Goal: Transaction & Acquisition: Subscribe to service/newsletter

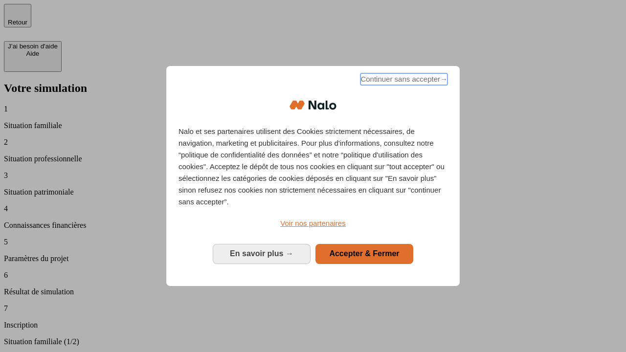
click at [403, 81] on span "Continuer sans accepter →" at bounding box center [403, 79] width 87 height 12
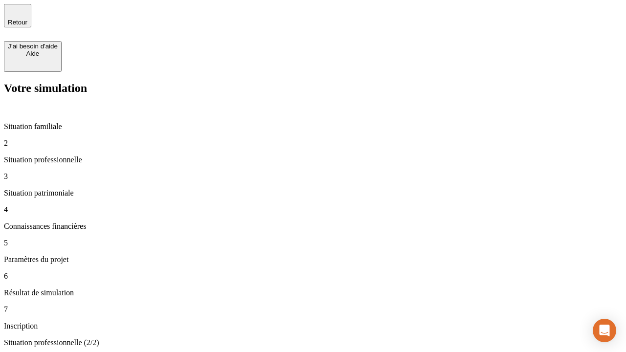
type input "30 000"
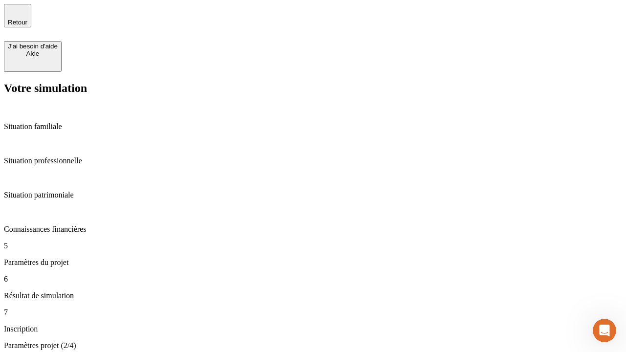
type input "25"
type input "64"
type input "1 000"
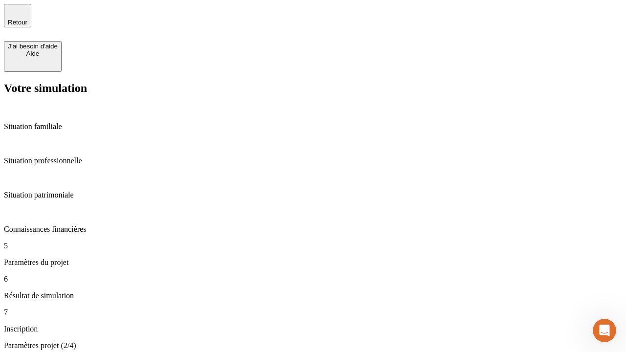
type input "640"
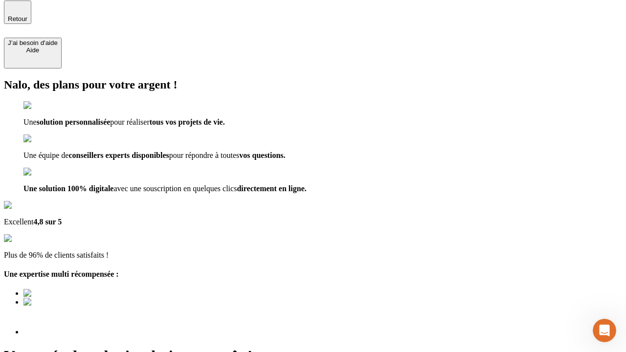
scroll to position [12, 0]
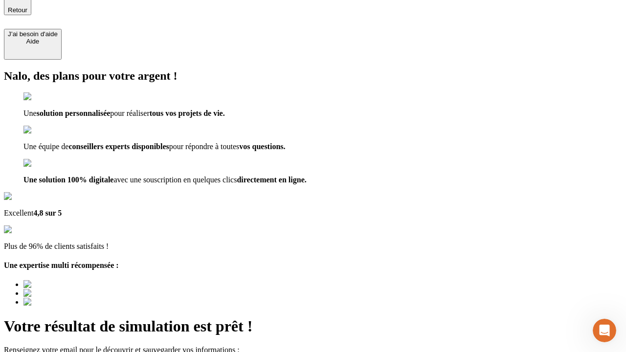
type input "[EMAIL_ADDRESS][PERSON_NAME][DOMAIN_NAME]"
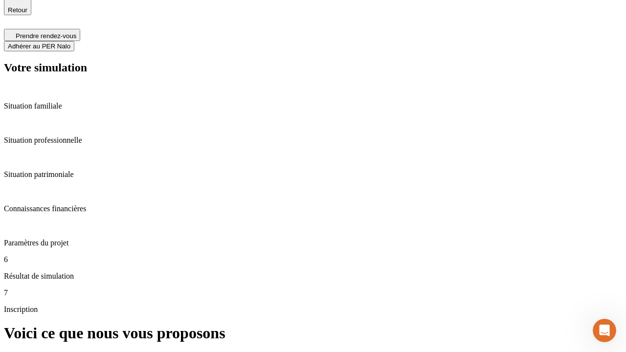
click at [70, 43] on span "Adhérer au PER Nalo" at bounding box center [39, 46] width 63 height 7
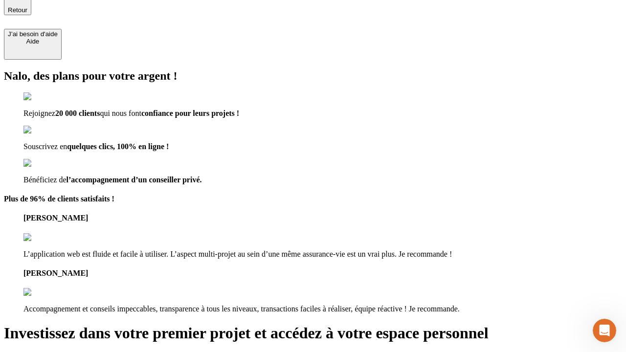
scroll to position [11, 0]
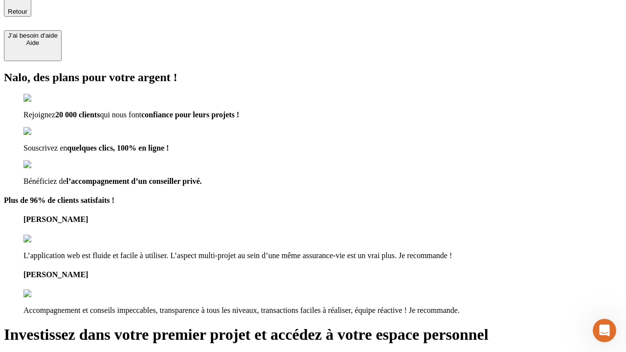
type input "[PERSON_NAME][EMAIL_ADDRESS][DOMAIN_NAME]"
